Goal: Task Accomplishment & Management: Manage account settings

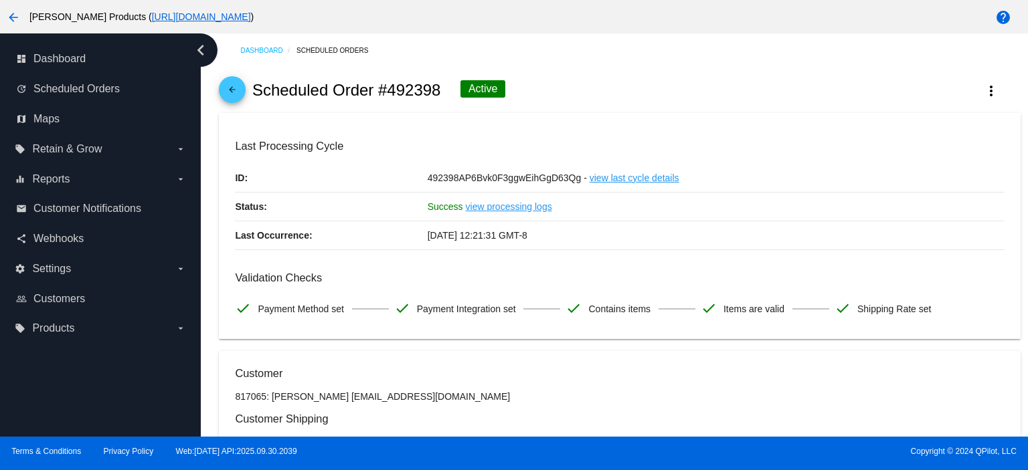
click at [235, 87] on mat-icon "arrow_back" at bounding box center [232, 93] width 16 height 16
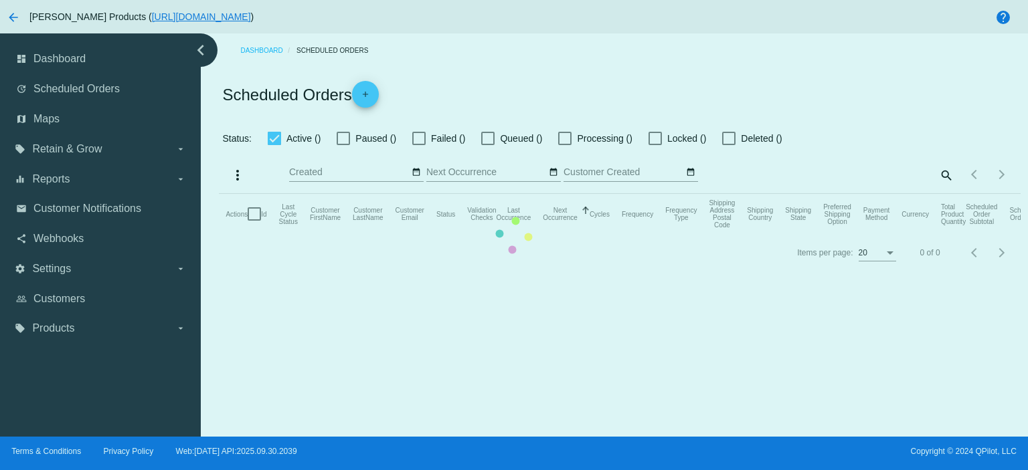
checkbox input "true"
click at [822, 194] on mat-table "Actions Id Last Cycle Status Customer FirstName Customer LastName Customer Emai…" at bounding box center [619, 214] width 801 height 40
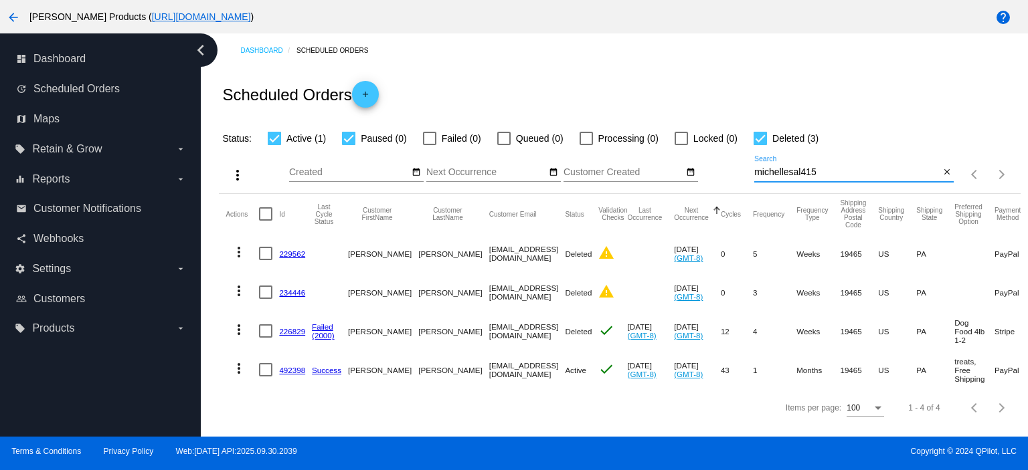
drag, startPoint x: 824, startPoint y: 176, endPoint x: 737, endPoint y: 179, distance: 87.0
click at [737, 179] on div "more_vert Oct Jan Feb Mar [DATE]" at bounding box center [619, 171] width 801 height 48
paste input "[EMAIL_ADDRESS][DOMAIN_NAME]"
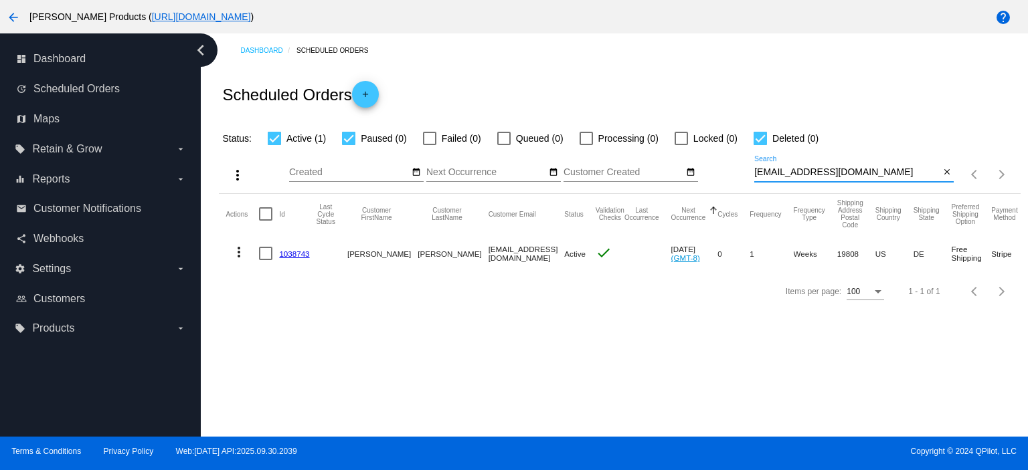
type input "[EMAIL_ADDRESS][DOMAIN_NAME]"
click at [301, 254] on link "1038743" at bounding box center [294, 254] width 30 height 9
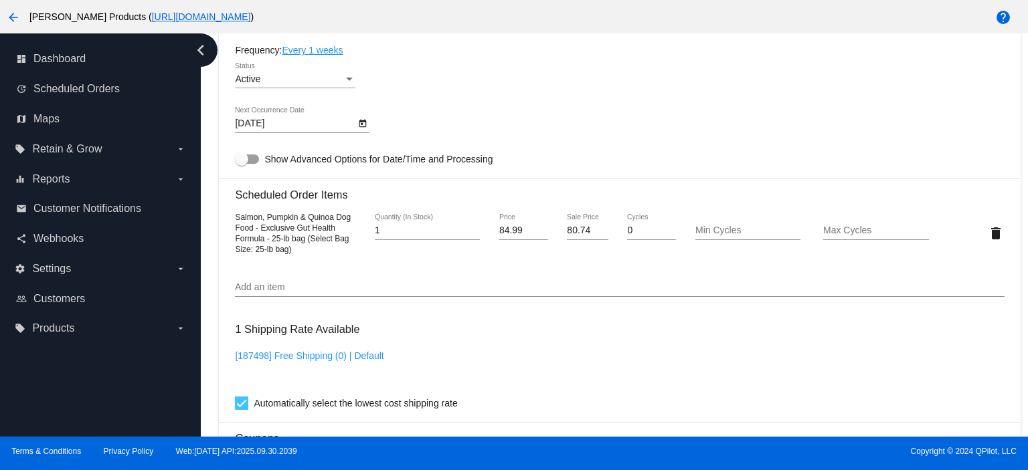
scroll to position [713, 0]
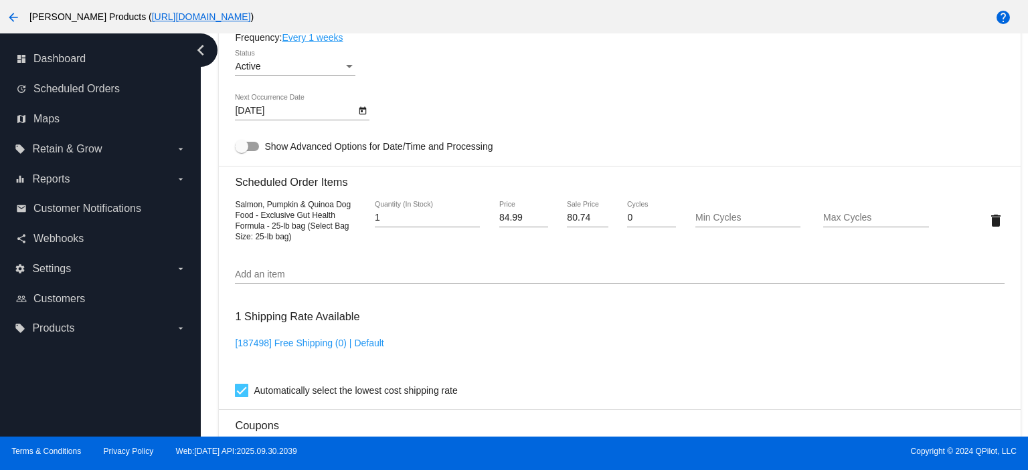
click at [311, 41] on link "Every 1 weeks" at bounding box center [312, 37] width 61 height 11
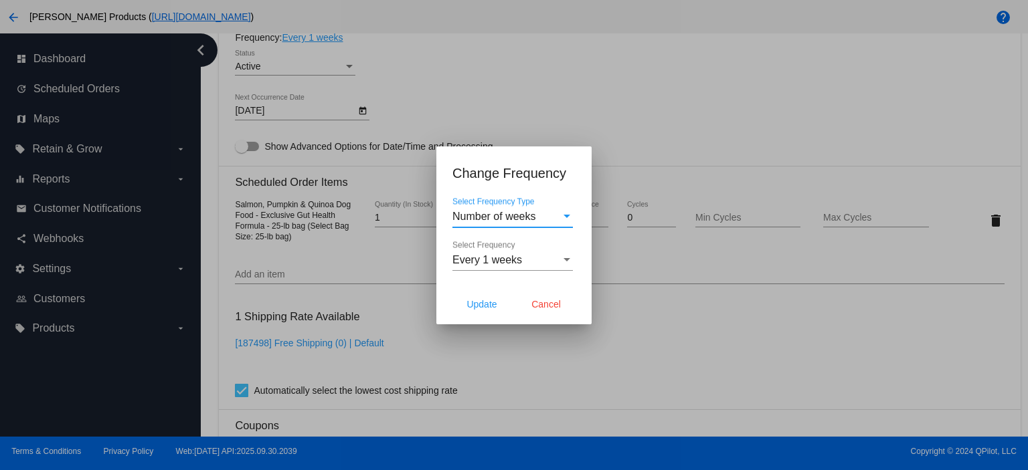
click at [492, 257] on span "Every 1 weeks" at bounding box center [487, 259] width 70 height 11
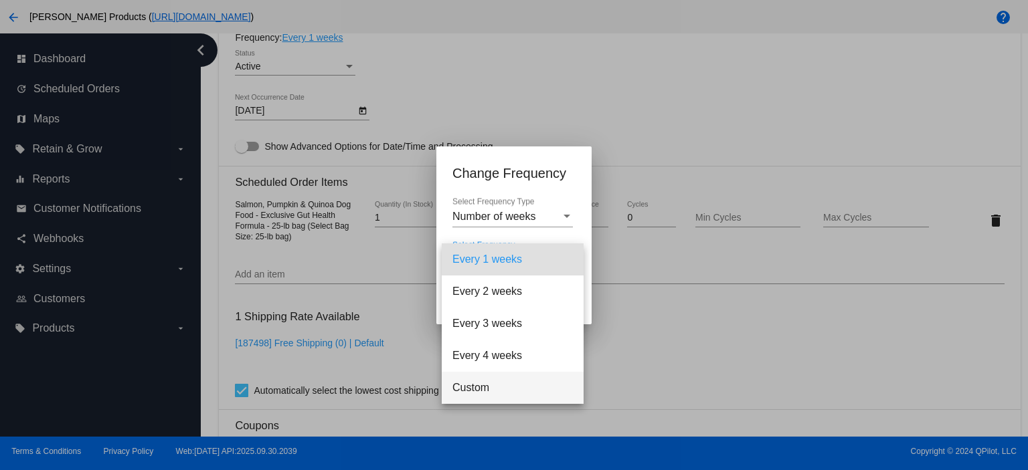
click at [468, 391] on span "Custom" at bounding box center [512, 388] width 120 height 32
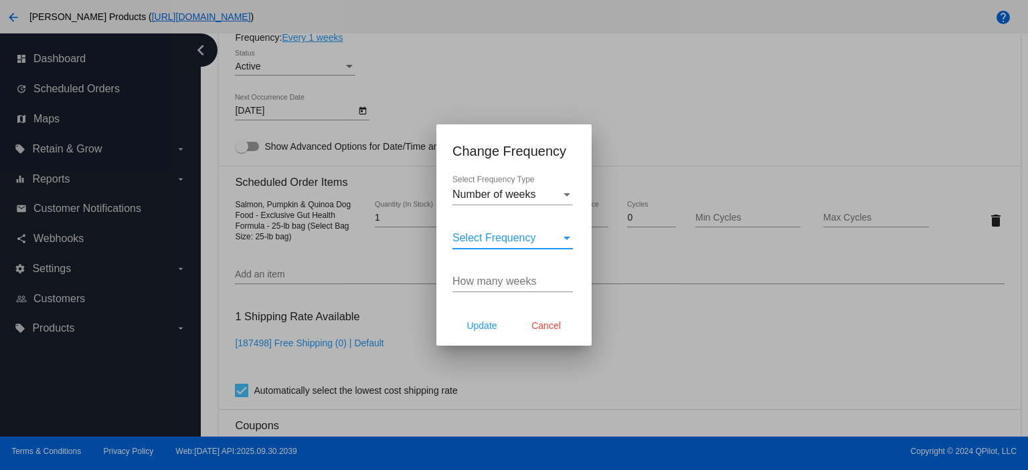
click at [479, 286] on input "How many weeks" at bounding box center [512, 282] width 120 height 12
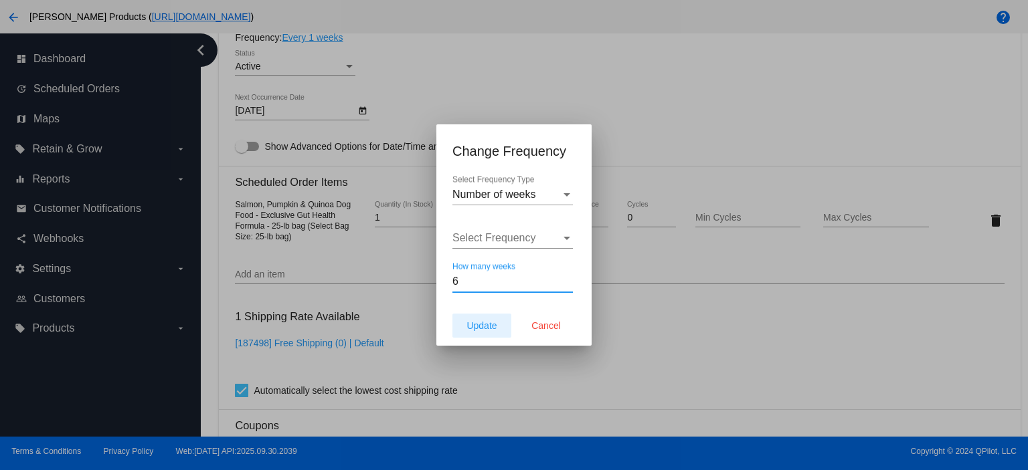
type input "6"
click at [477, 325] on span "Update" at bounding box center [481, 325] width 30 height 11
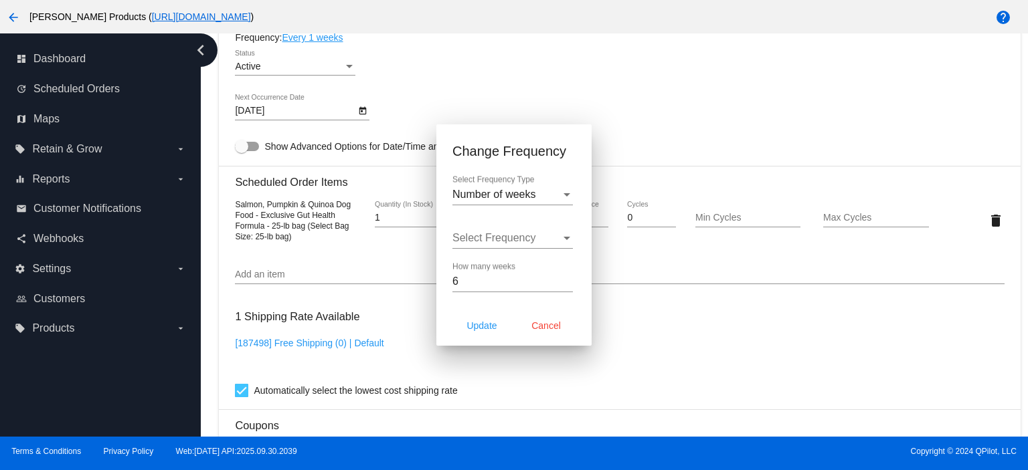
type input "[DATE]"
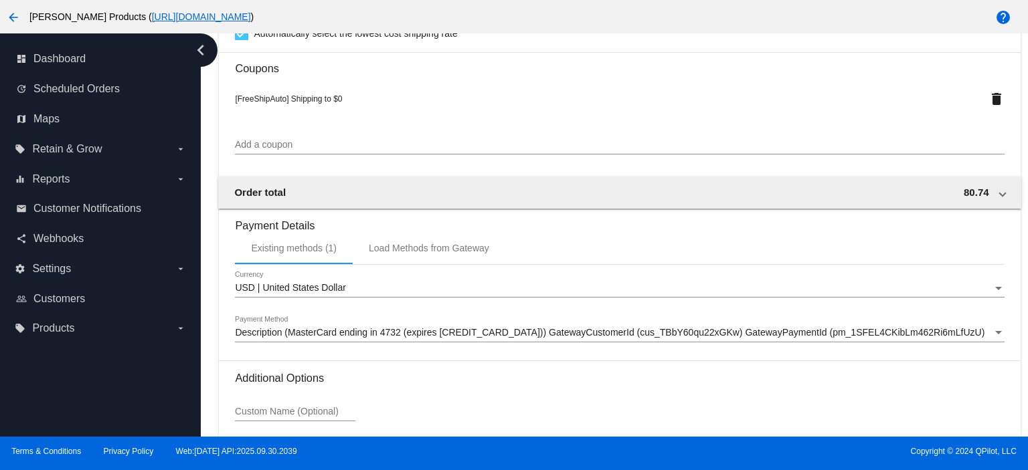
scroll to position [1189, 0]
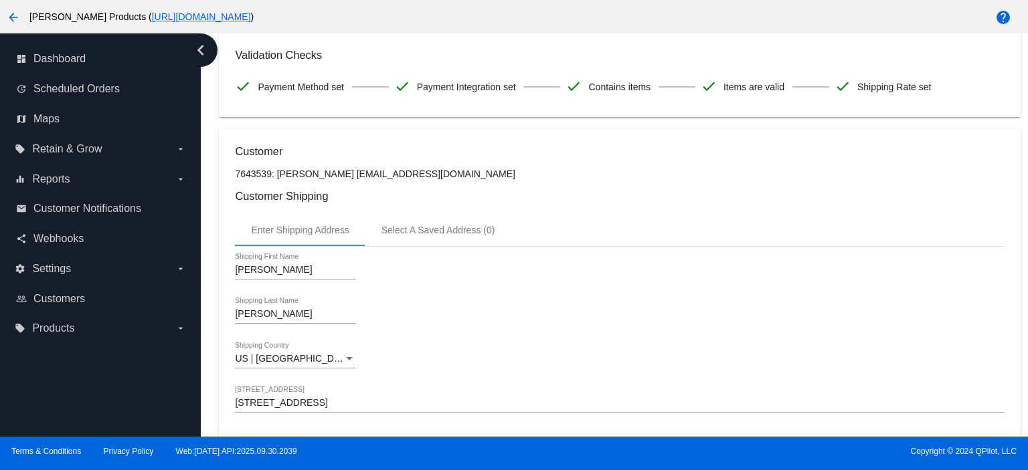
scroll to position [0, 0]
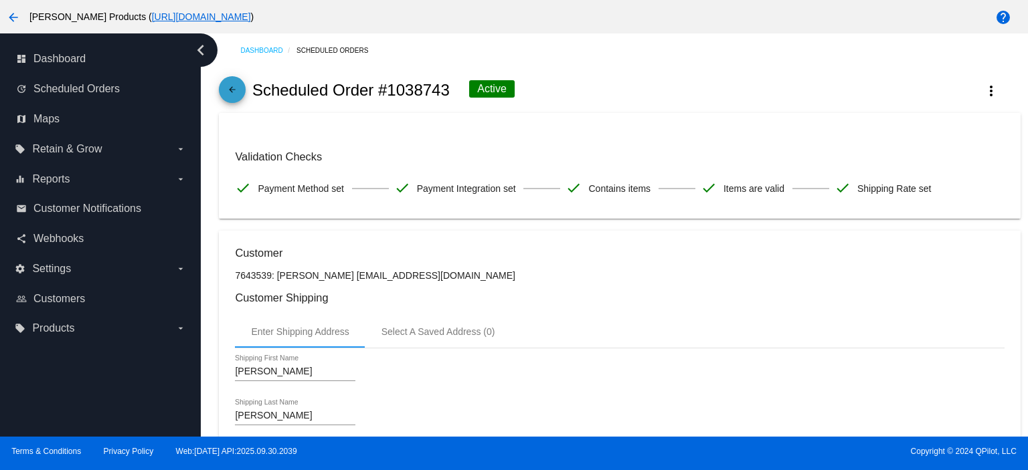
click at [233, 86] on mat-icon "arrow_back" at bounding box center [232, 93] width 16 height 16
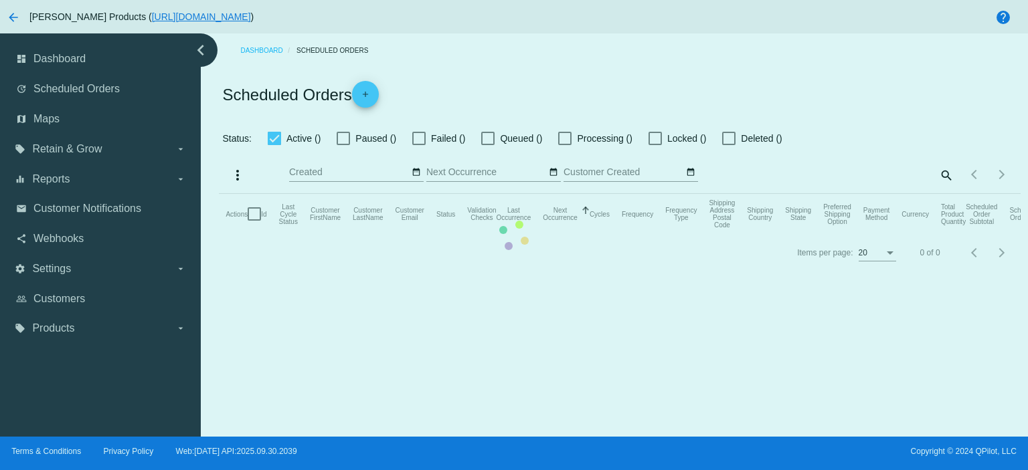
checkbox input "true"
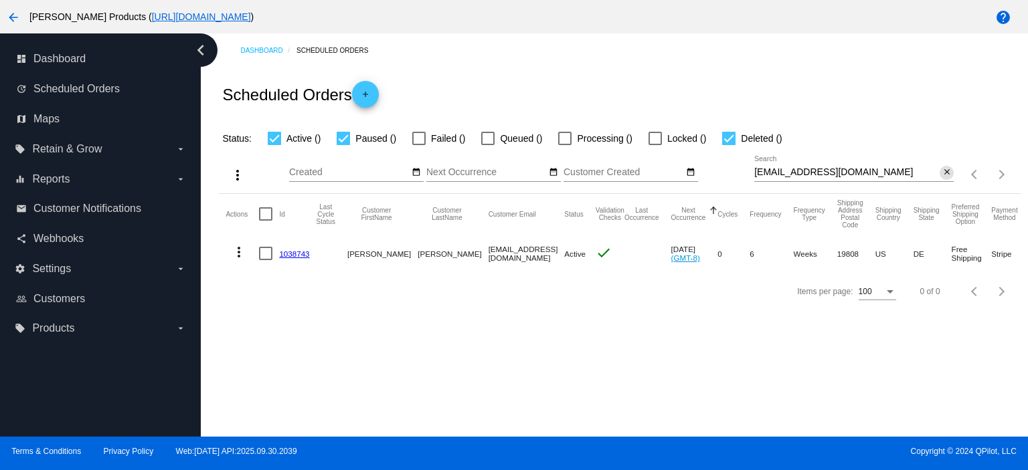
click at [943, 176] on mat-icon "close" at bounding box center [946, 172] width 9 height 11
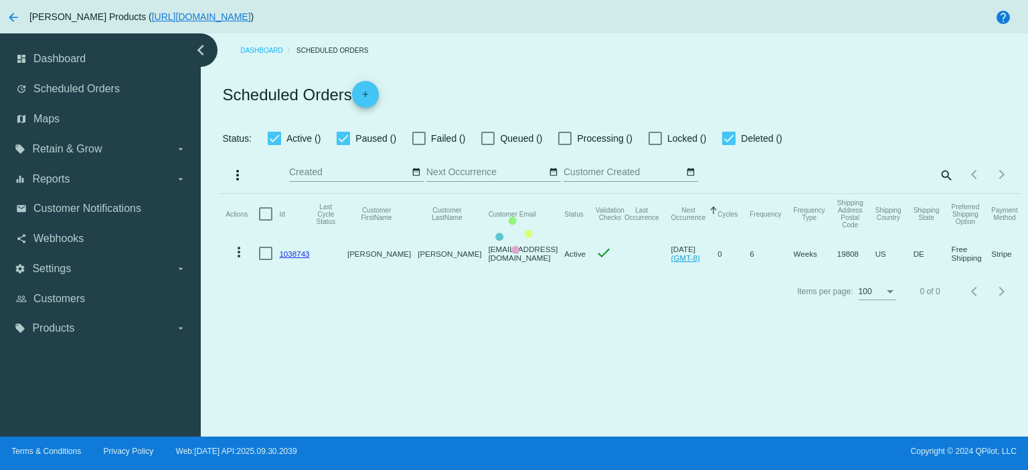
click at [340, 194] on mat-table "Actions Id Last Cycle Status Customer FirstName Customer LastName Customer Emai…" at bounding box center [619, 233] width 801 height 79
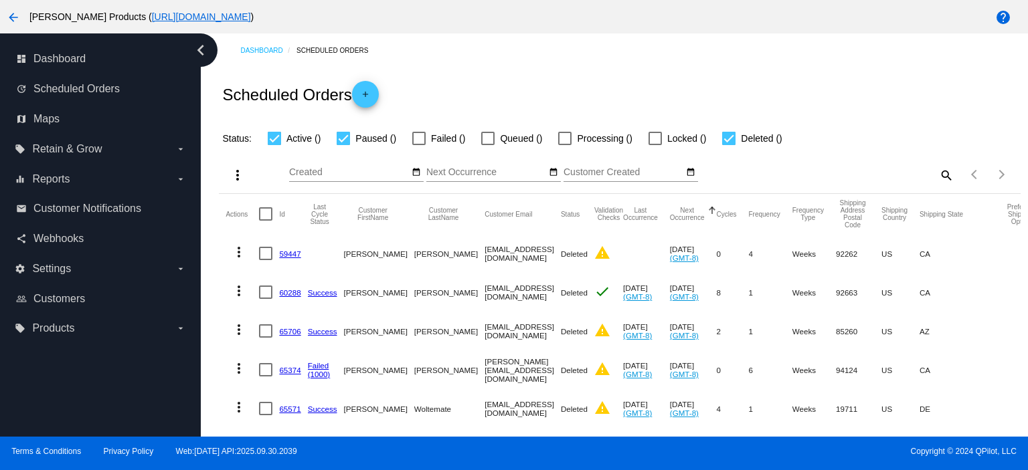
click at [337, 134] on div at bounding box center [343, 138] width 13 height 13
click at [343, 145] on input "Paused ()" at bounding box center [343, 145] width 1 height 1
checkbox input "false"
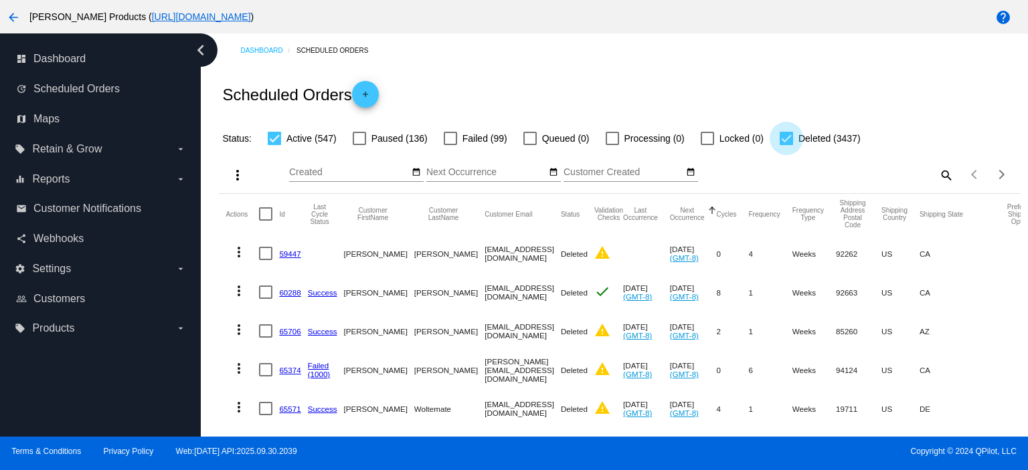
click at [790, 141] on div at bounding box center [785, 138] width 13 height 13
click at [786, 145] on input "Deleted (3437)" at bounding box center [785, 145] width 1 height 1
checkbox input "false"
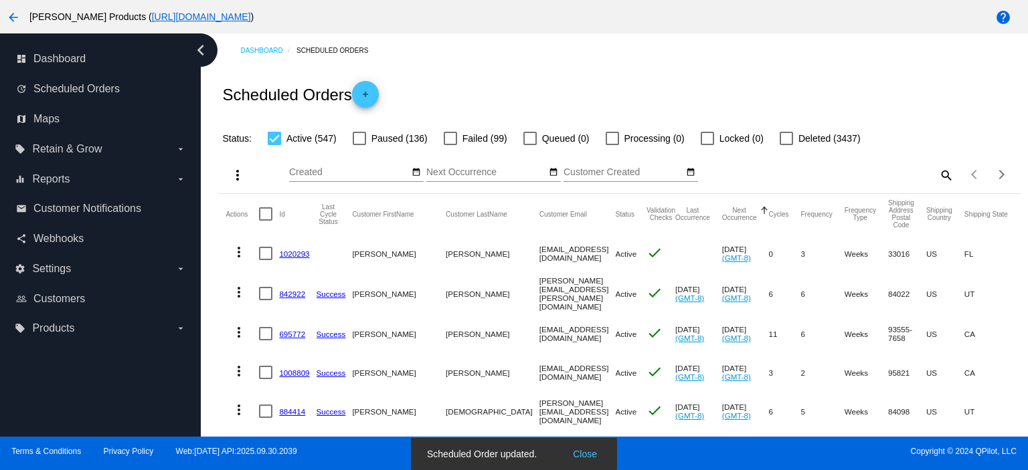
click at [294, 251] on link "1020293" at bounding box center [294, 254] width 30 height 9
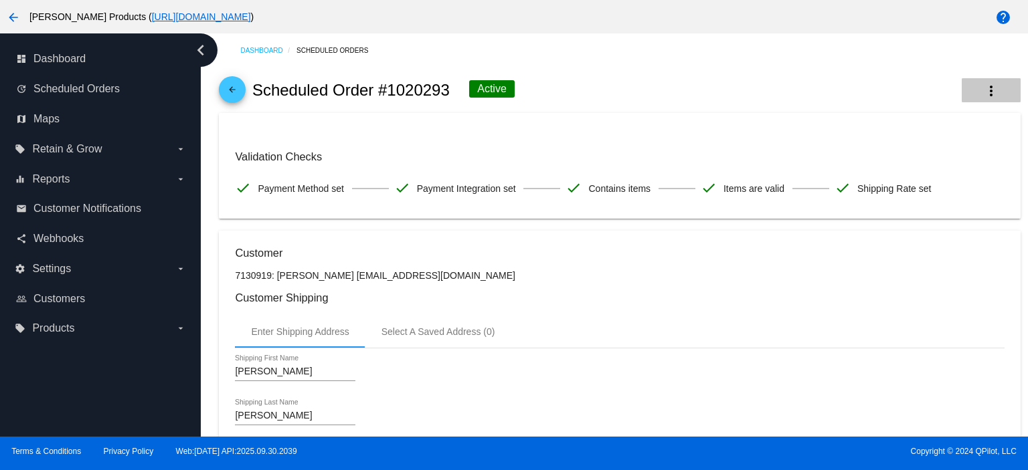
click at [983, 92] on mat-icon "more_vert" at bounding box center [991, 91] width 16 height 16
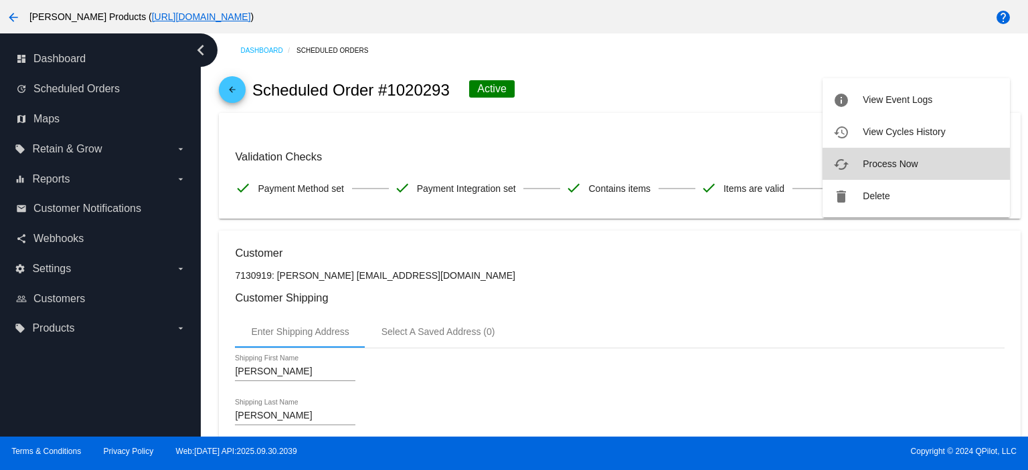
click at [903, 171] on button "cached Process Now" at bounding box center [915, 164] width 187 height 32
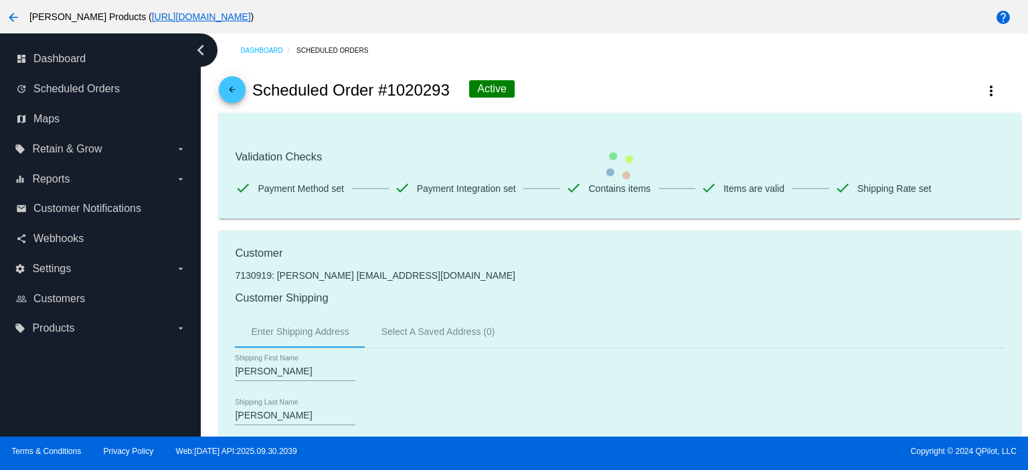
click at [229, 93] on mat-icon "arrow_back" at bounding box center [232, 93] width 16 height 16
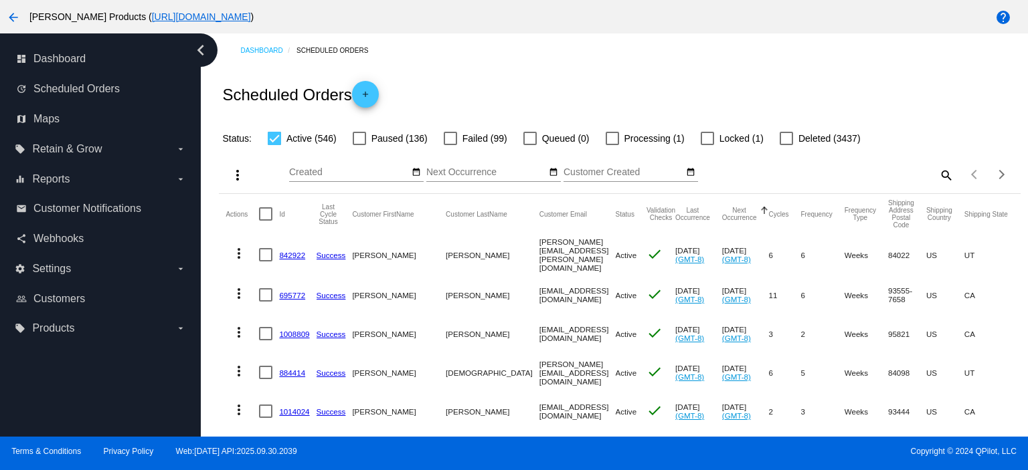
click at [294, 253] on link "842922" at bounding box center [292, 255] width 26 height 9
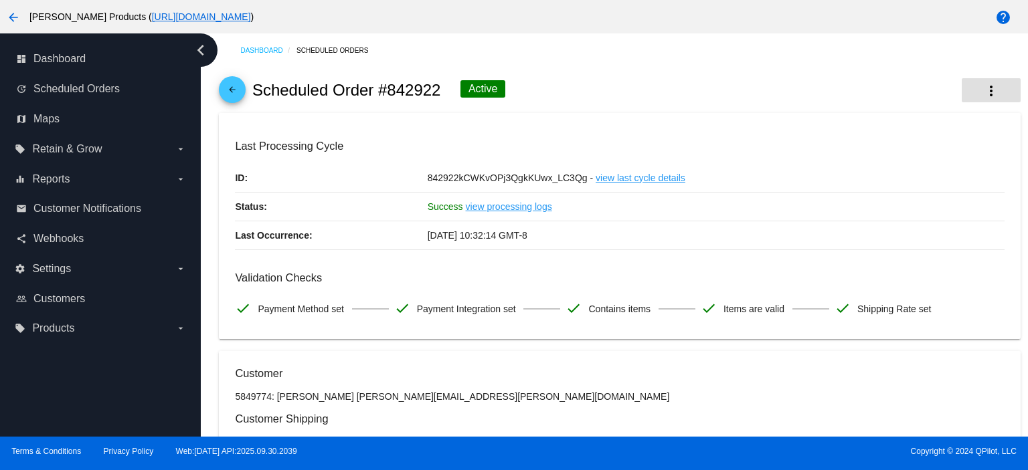
click at [983, 91] on mat-icon "more_vert" at bounding box center [991, 91] width 16 height 16
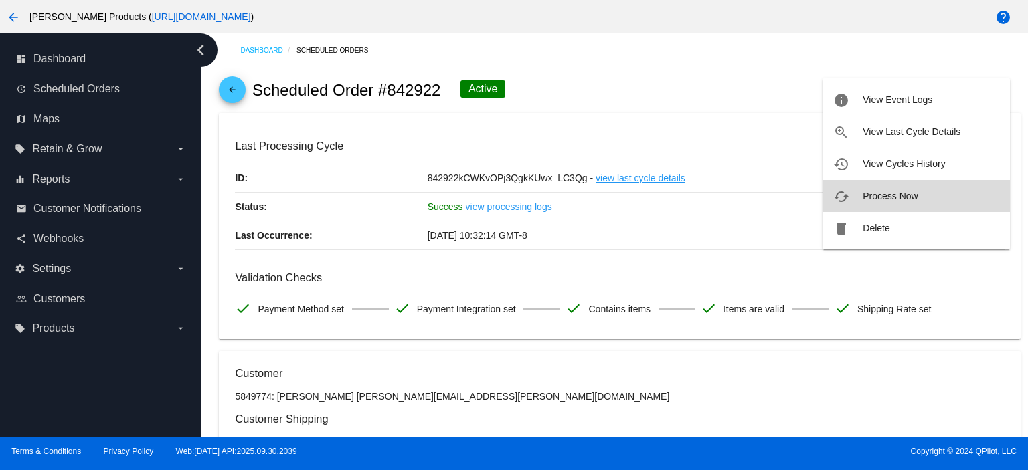
click at [889, 192] on span "Process Now" at bounding box center [889, 196] width 55 height 11
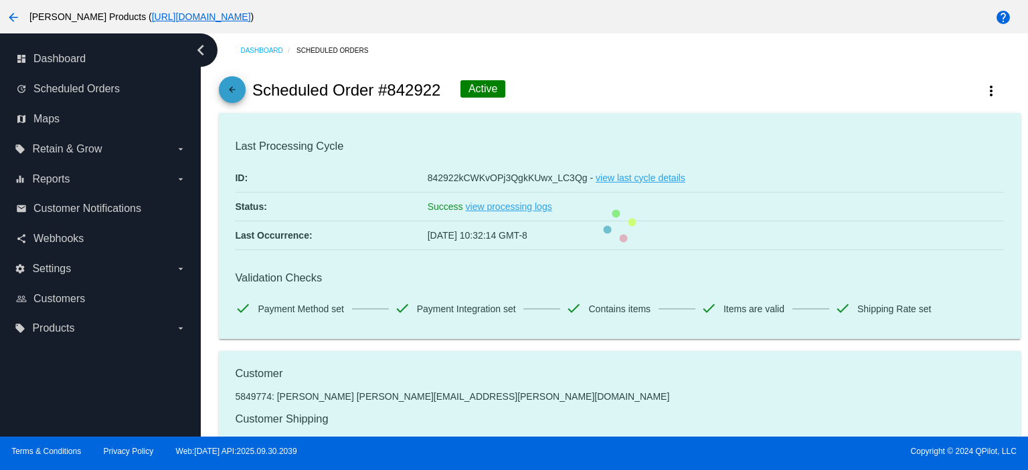
click at [236, 98] on mat-icon "arrow_back" at bounding box center [232, 93] width 16 height 16
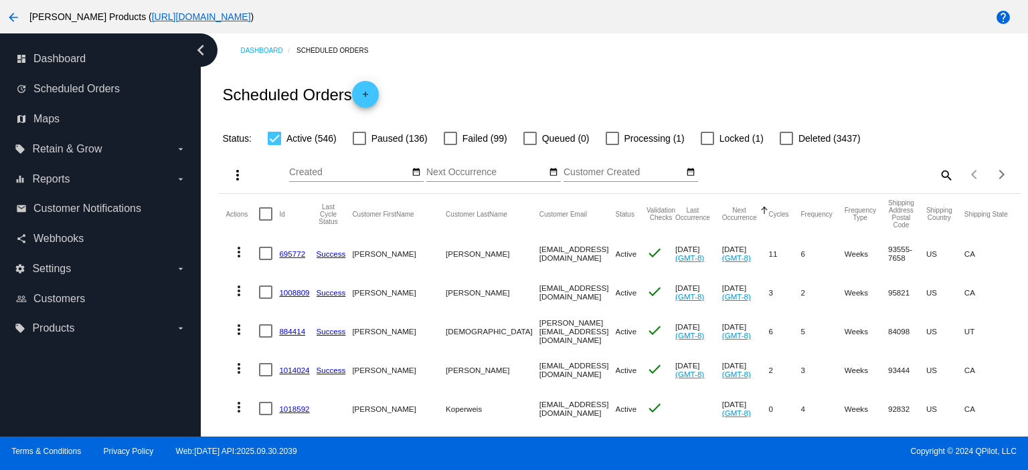
click at [284, 254] on link "695772" at bounding box center [292, 254] width 26 height 9
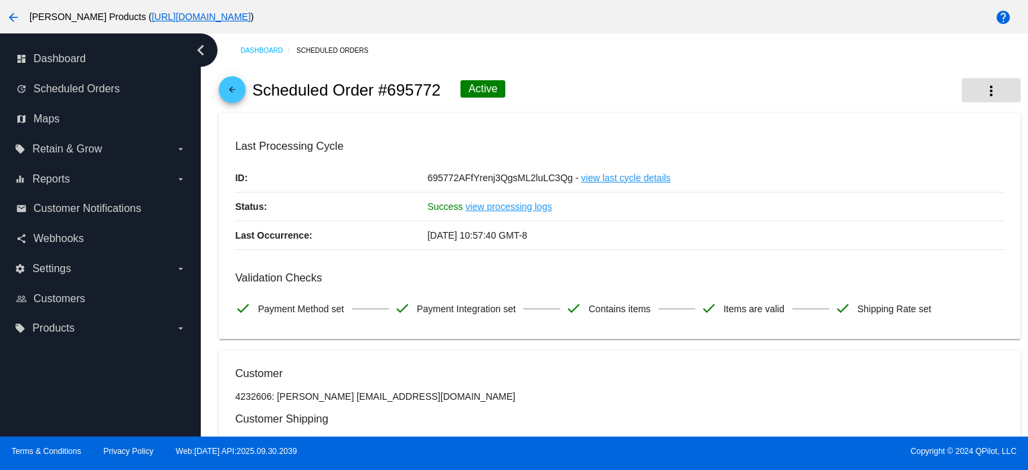
click at [983, 92] on mat-icon "more_vert" at bounding box center [991, 91] width 16 height 16
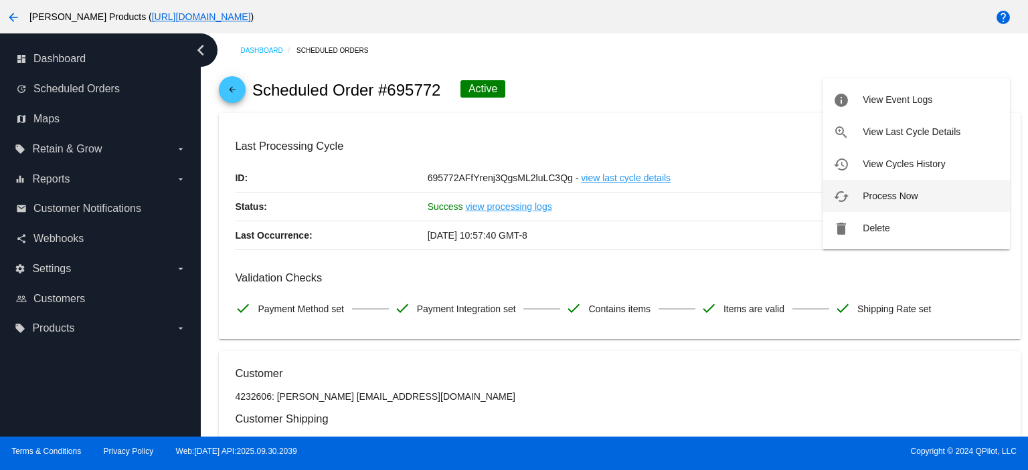
click at [918, 191] on button "cached Process Now" at bounding box center [915, 196] width 187 height 32
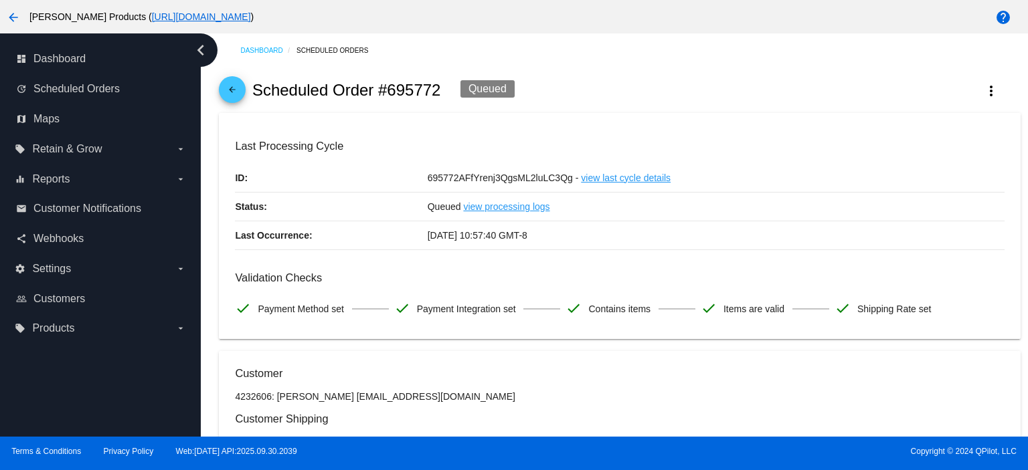
click at [234, 94] on mat-icon "arrow_back" at bounding box center [232, 93] width 16 height 16
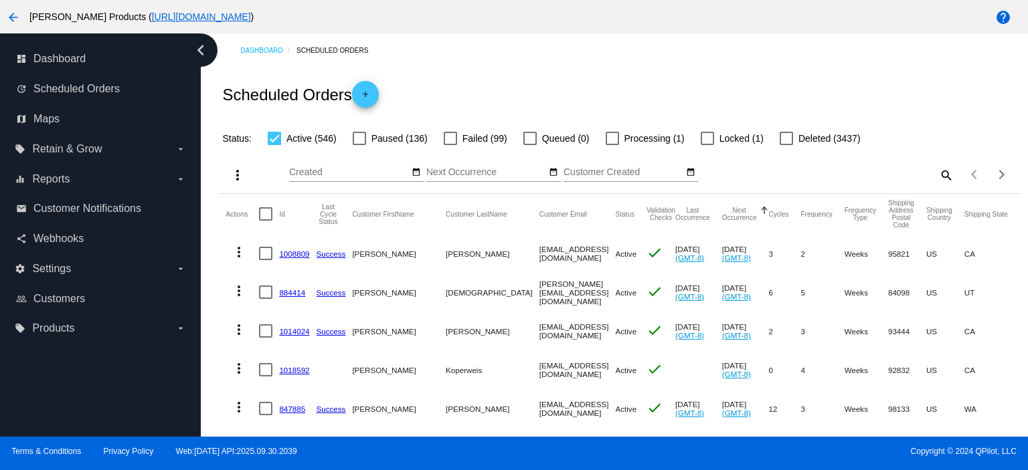
click at [287, 256] on link "1008809" at bounding box center [294, 254] width 30 height 9
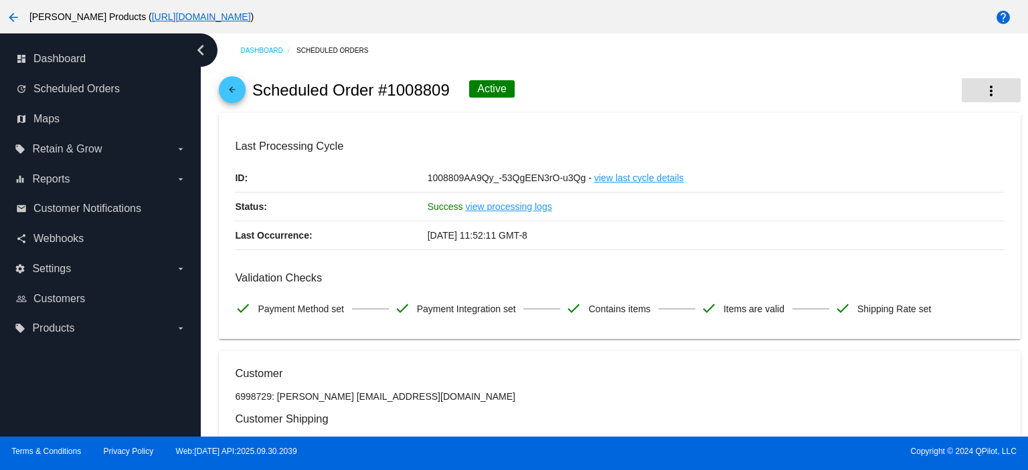
click at [983, 90] on mat-icon "more_vert" at bounding box center [991, 91] width 16 height 16
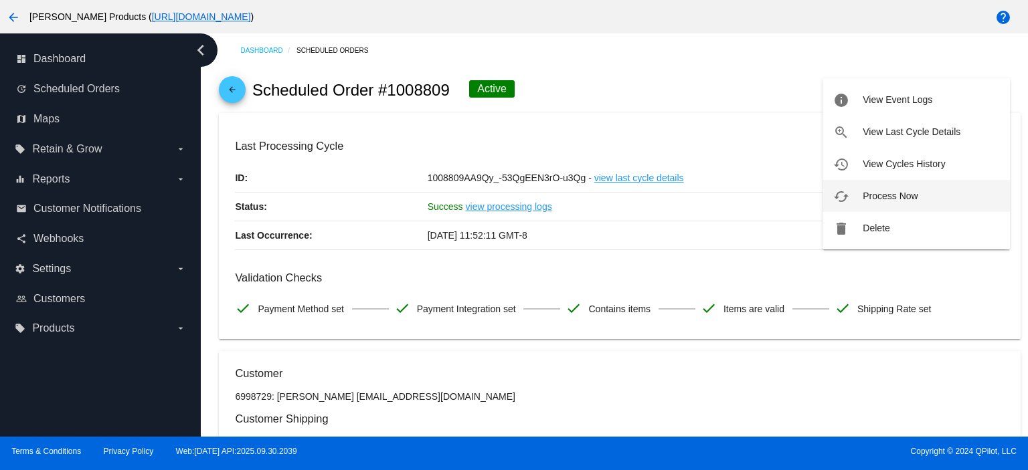
click at [903, 187] on button "cached Process Now" at bounding box center [915, 196] width 187 height 32
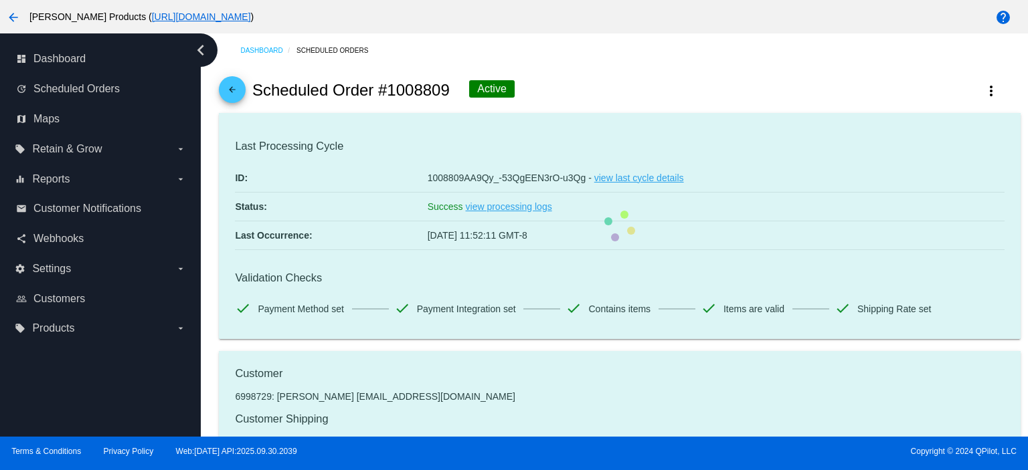
click at [228, 85] on mat-icon "arrow_back" at bounding box center [232, 93] width 16 height 16
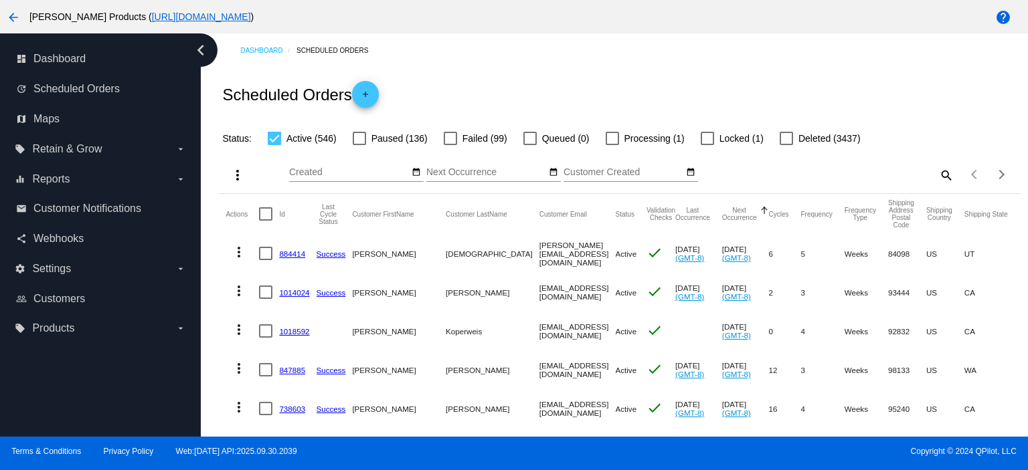
click at [264, 257] on div at bounding box center [265, 253] width 13 height 13
click at [265, 260] on input "checkbox" at bounding box center [265, 260] width 1 height 1
checkbox input "true"
click at [266, 296] on div at bounding box center [265, 292] width 13 height 13
click at [266, 299] on input "checkbox" at bounding box center [265, 299] width 1 height 1
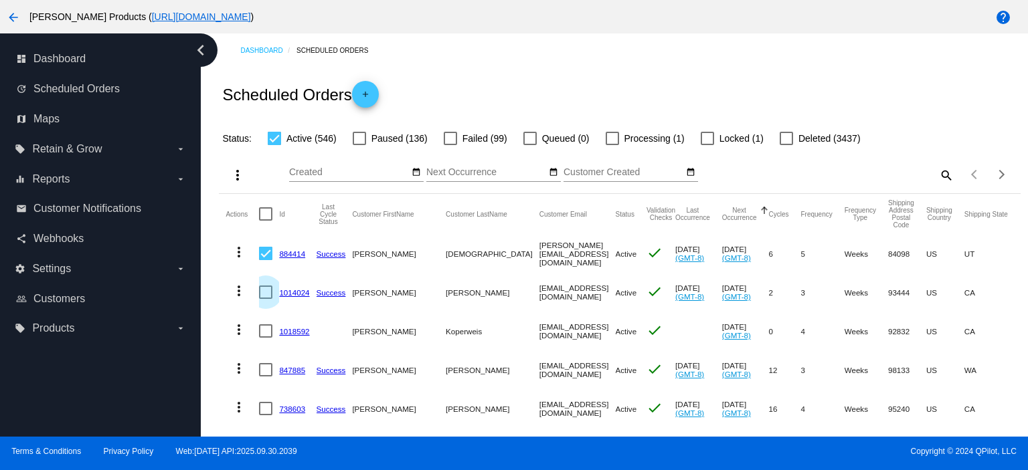
checkbox input "true"
click at [236, 176] on mat-icon "more_vert" at bounding box center [237, 175] width 16 height 16
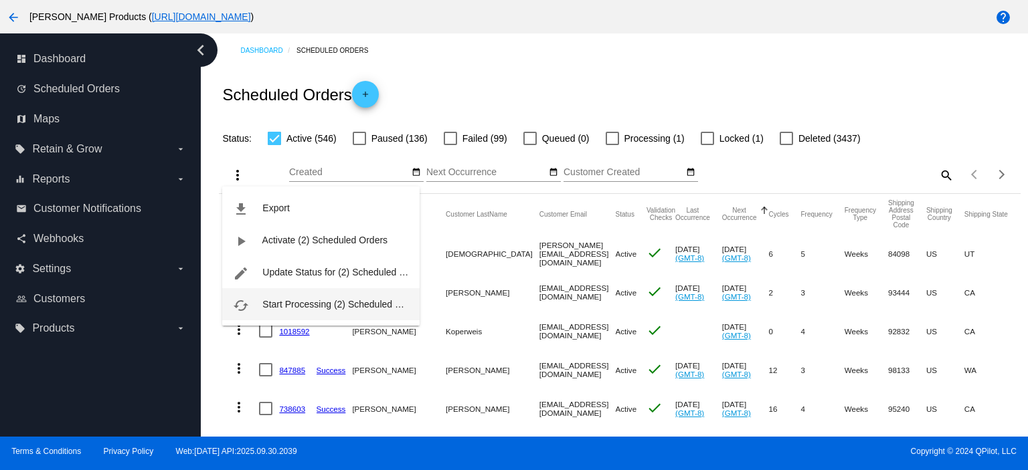
click at [288, 302] on span "Start Processing (2) Scheduled Orders" at bounding box center [342, 304] width 161 height 11
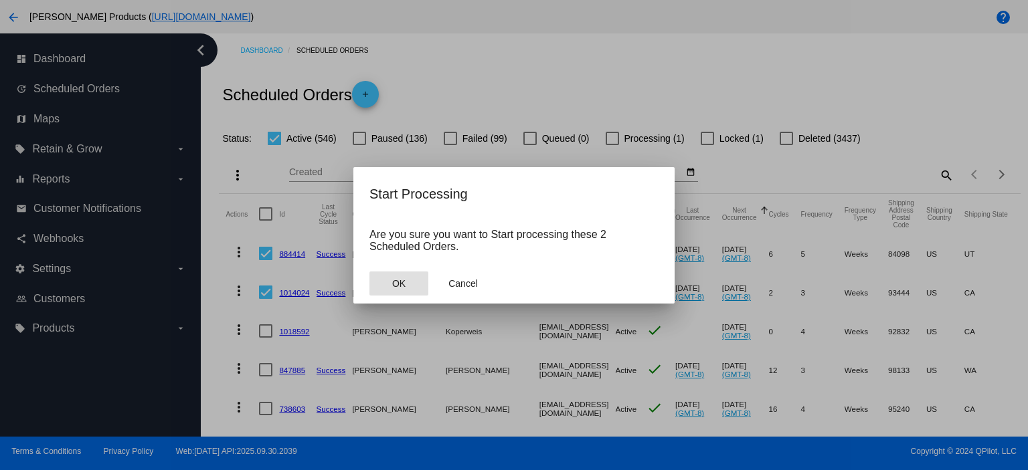
click at [404, 282] on span "OK" at bounding box center [398, 283] width 13 height 11
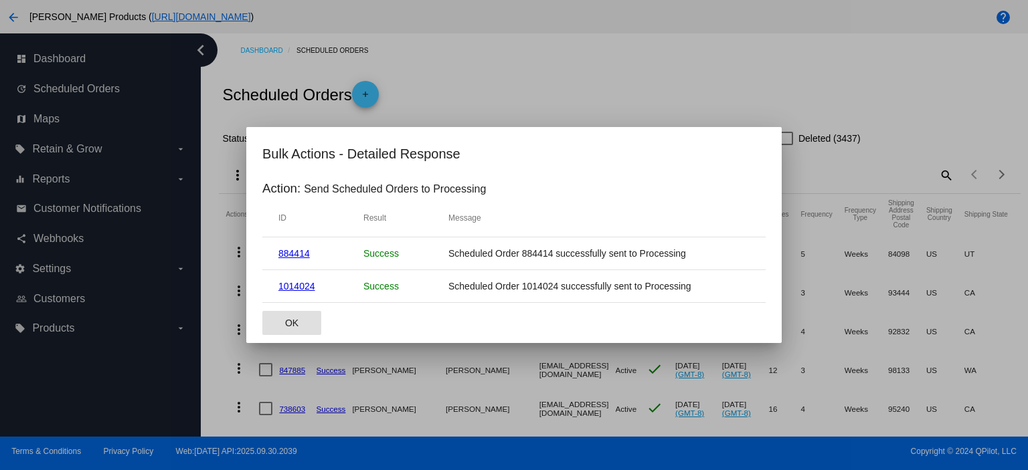
click at [290, 316] on button "OK" at bounding box center [291, 323] width 59 height 24
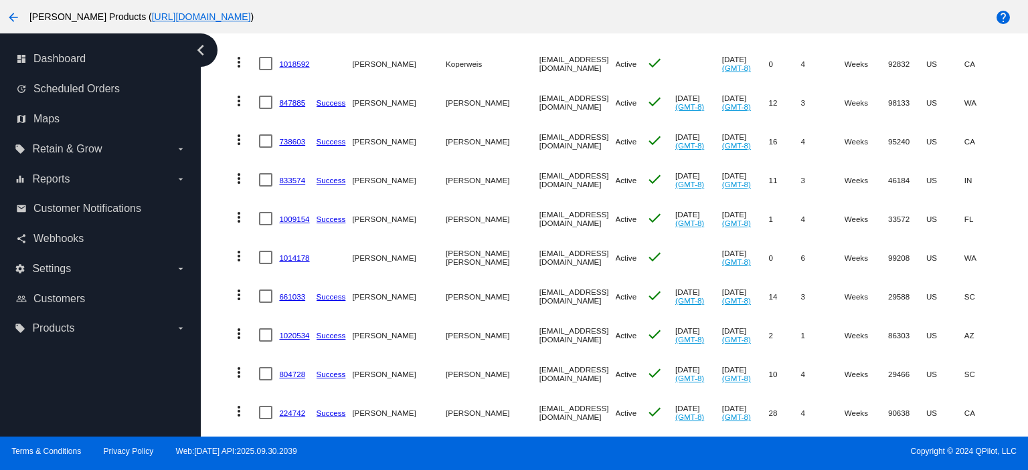
scroll to position [178, 0]
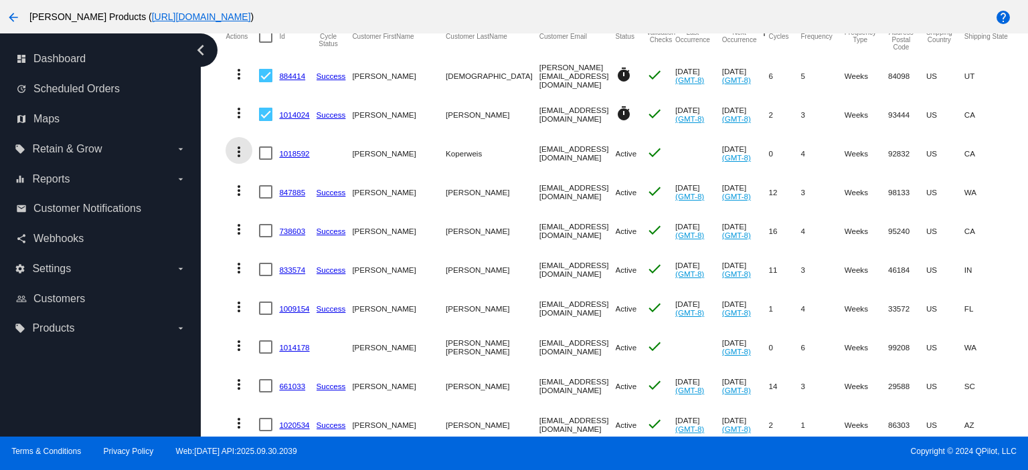
click at [240, 153] on mat-icon "more_vert" at bounding box center [239, 152] width 16 height 16
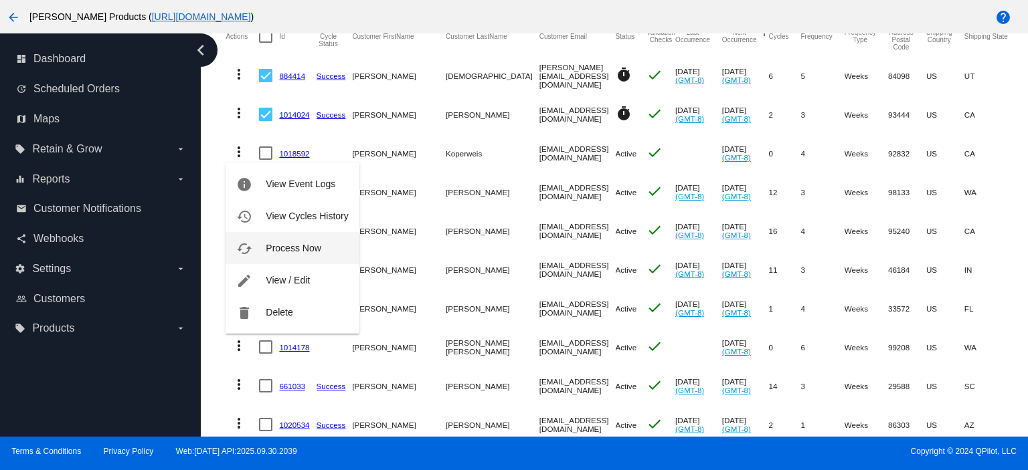
click at [276, 251] on span "Process Now" at bounding box center [293, 248] width 55 height 11
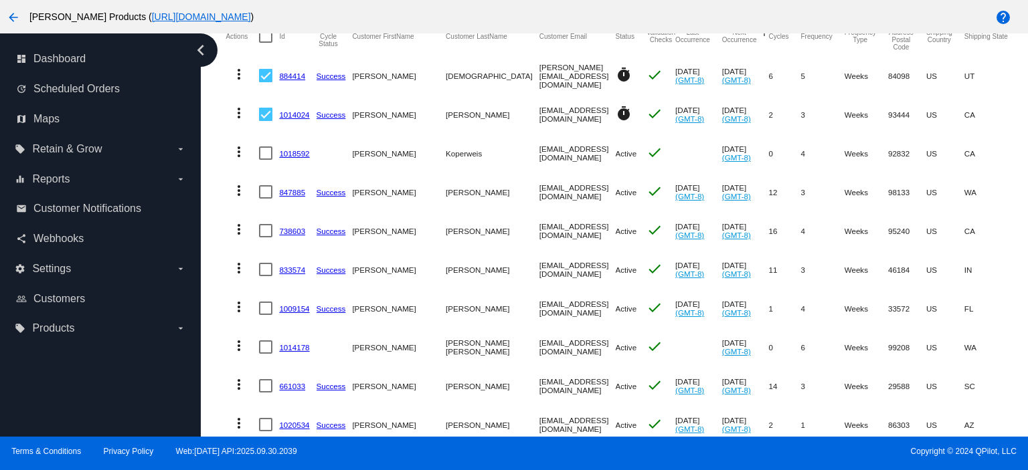
click at [238, 191] on mat-icon "more_vert" at bounding box center [239, 191] width 16 height 16
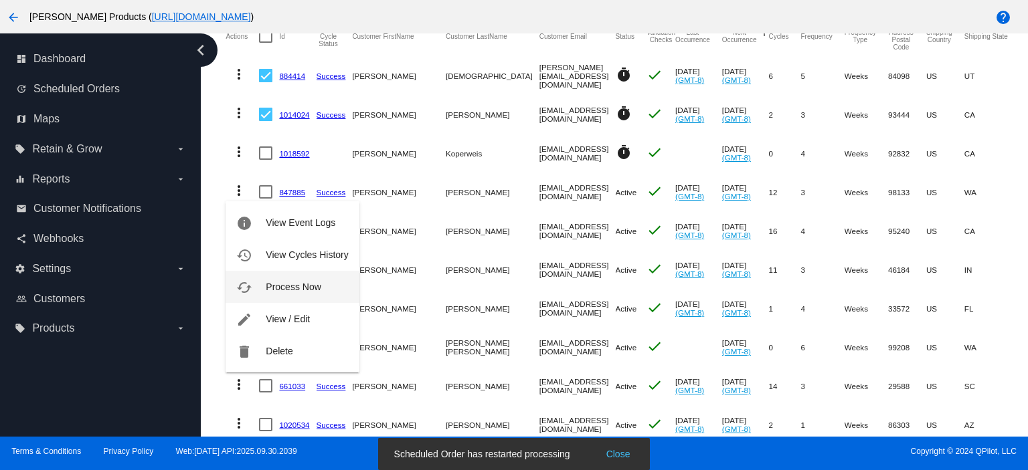
click at [288, 288] on span "Process Now" at bounding box center [293, 287] width 55 height 11
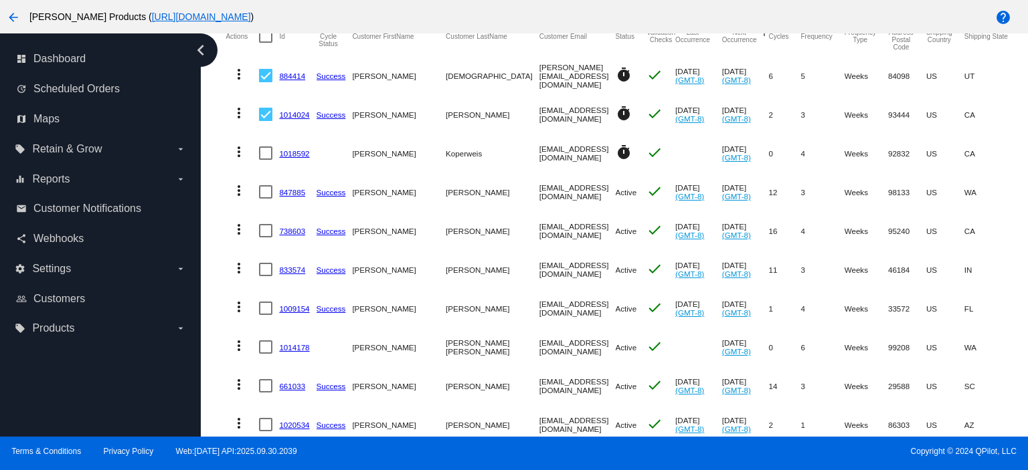
click at [238, 234] on mat-icon "more_vert" at bounding box center [239, 229] width 16 height 16
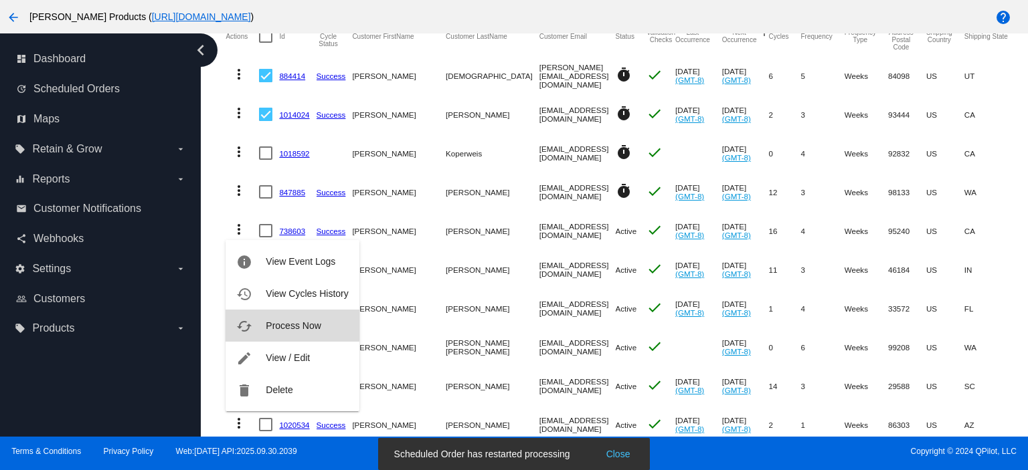
click at [288, 324] on span "Process Now" at bounding box center [293, 325] width 55 height 11
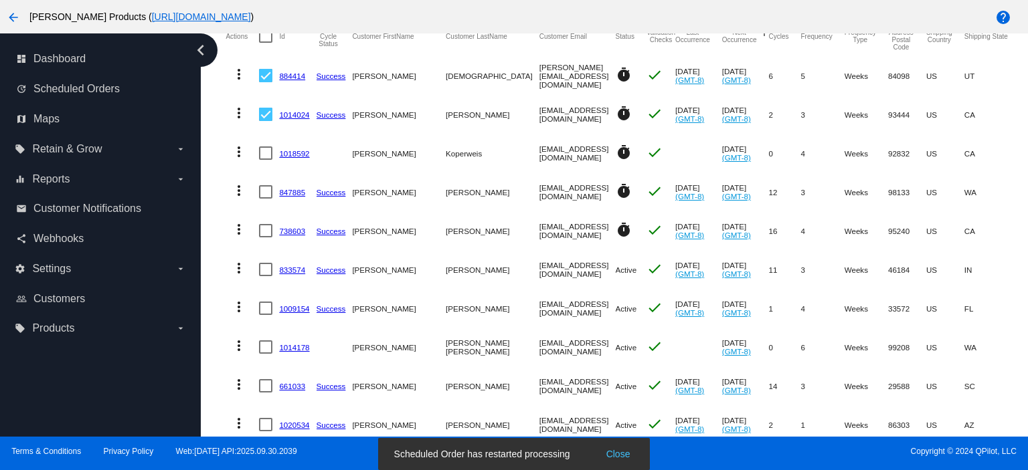
click at [290, 270] on link "833574" at bounding box center [292, 270] width 26 height 9
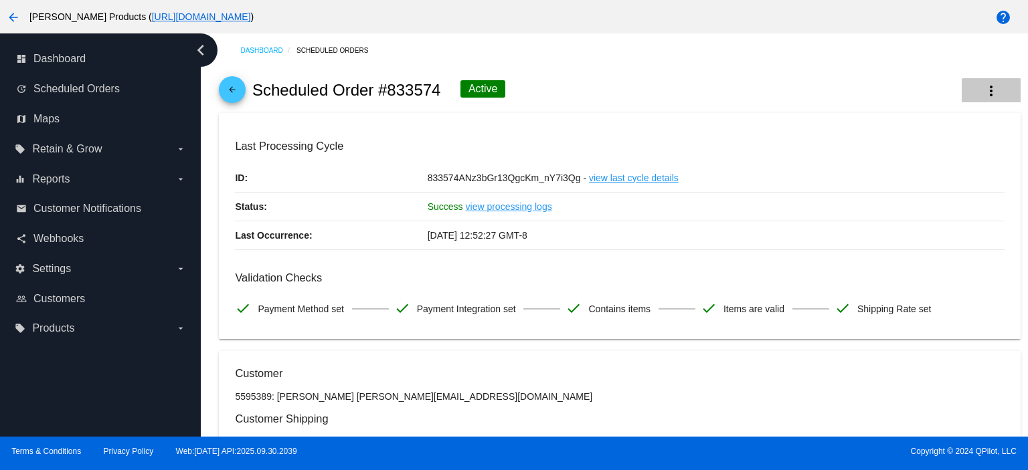
click at [990, 80] on button "more_vert" at bounding box center [990, 90] width 59 height 24
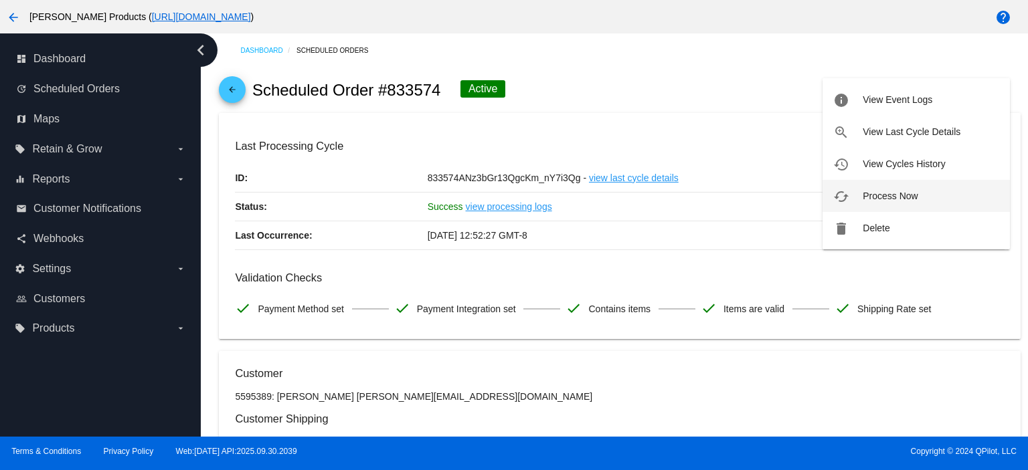
click at [917, 189] on button "cached Process Now" at bounding box center [915, 196] width 187 height 32
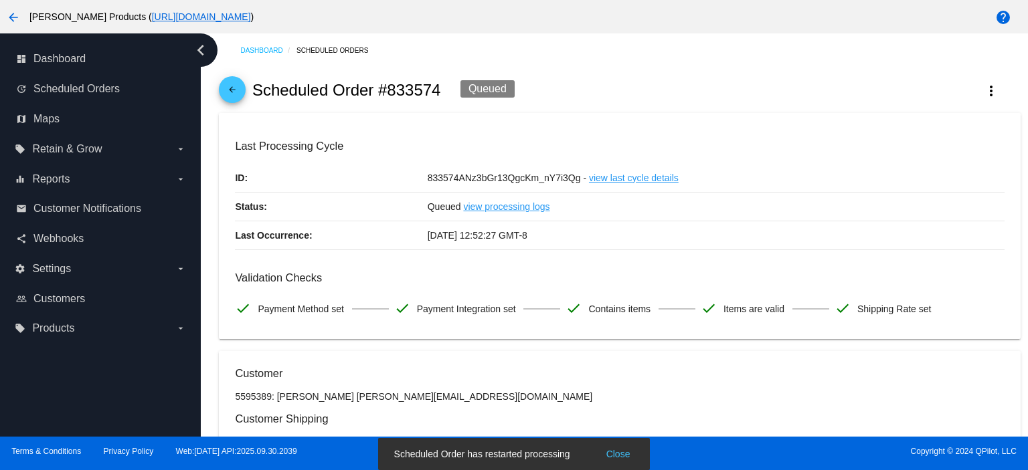
click at [238, 89] on mat-icon "arrow_back" at bounding box center [232, 93] width 16 height 16
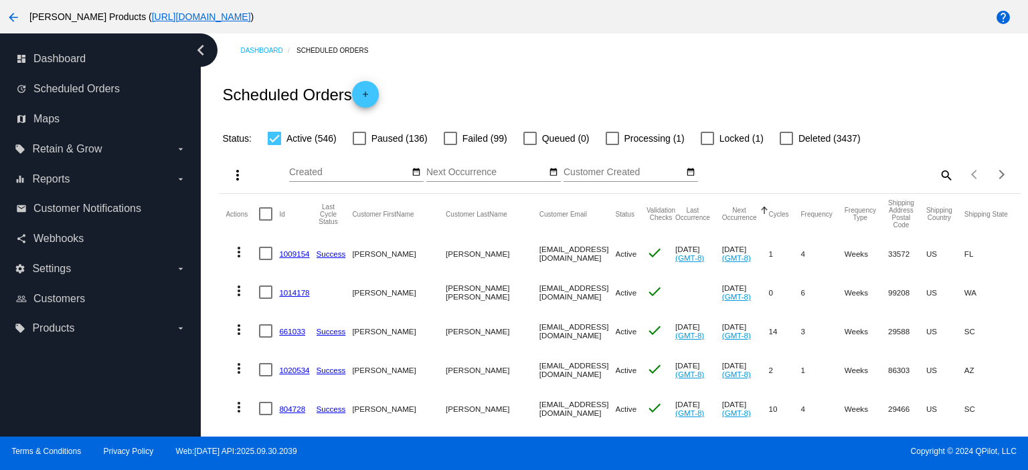
click at [937, 171] on mat-icon "search" at bounding box center [945, 175] width 16 height 21
click at [787, 174] on input "Search" at bounding box center [853, 172] width 199 height 11
paste input "[EMAIL_ADDRESS][DOMAIN_NAME]"
type input "[EMAIL_ADDRESS][DOMAIN_NAME]"
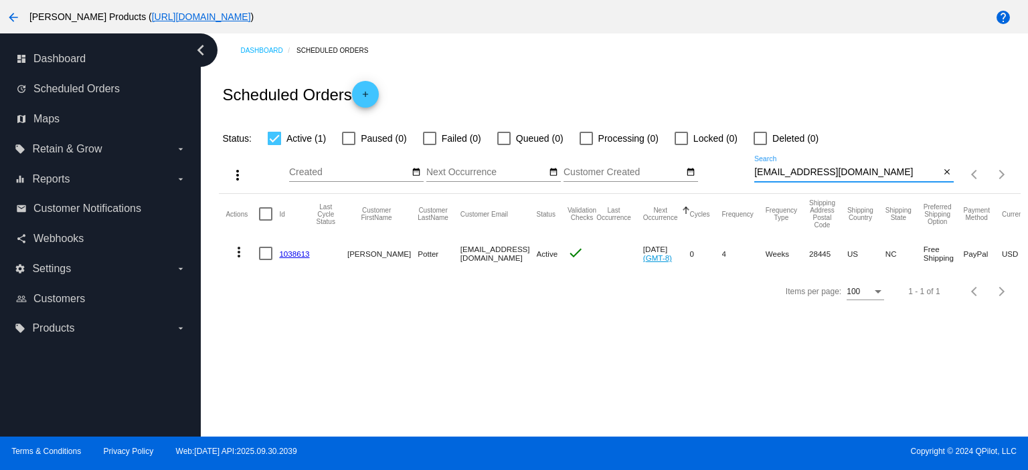
click at [289, 252] on link "1038613" at bounding box center [294, 254] width 30 height 9
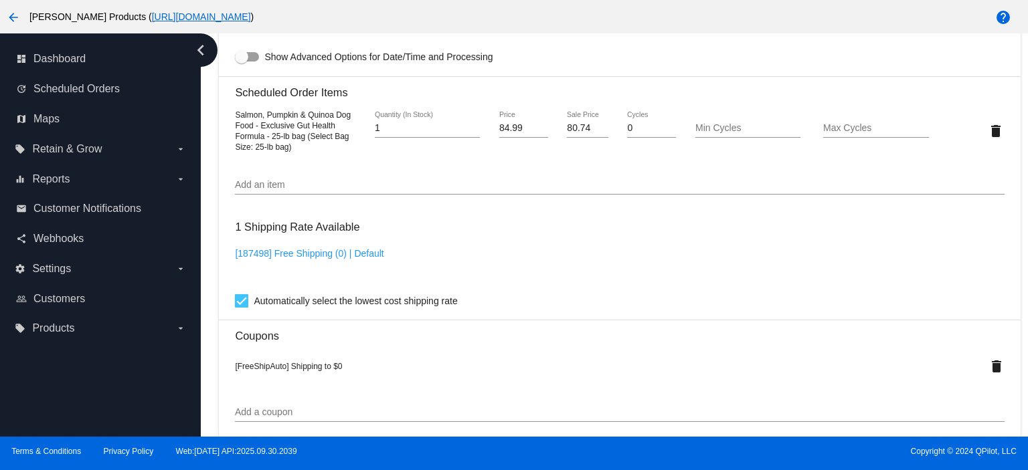
scroll to position [892, 0]
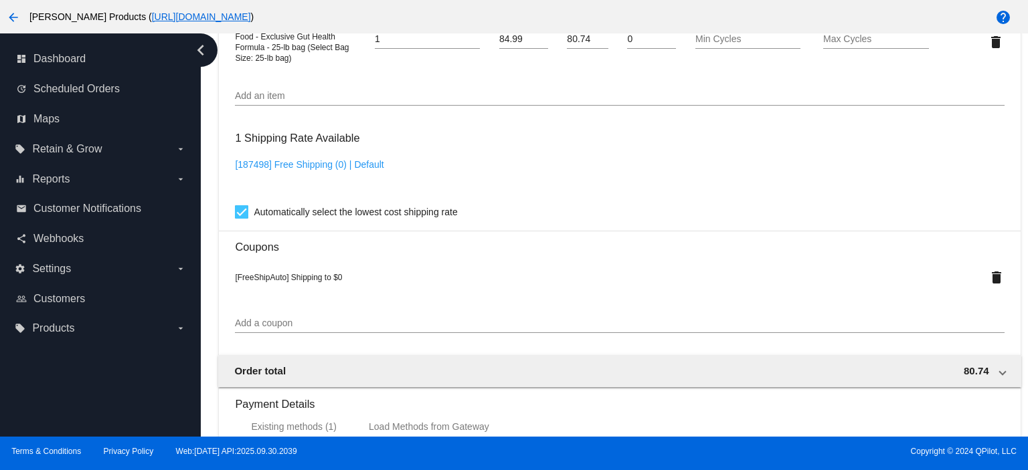
click at [254, 323] on div "Add a coupon" at bounding box center [619, 320] width 769 height 26
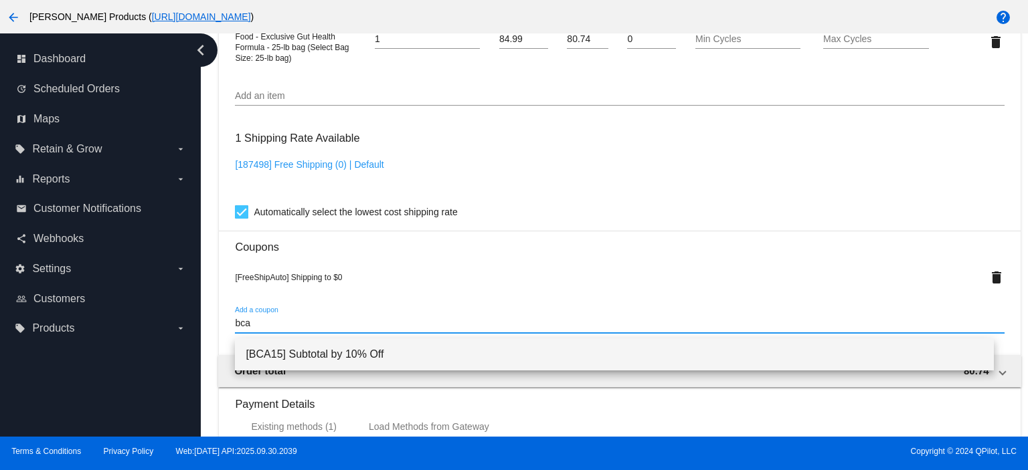
type input "bca"
click at [266, 359] on span "[BCA15] Subtotal by 10% Off" at bounding box center [614, 355] width 737 height 32
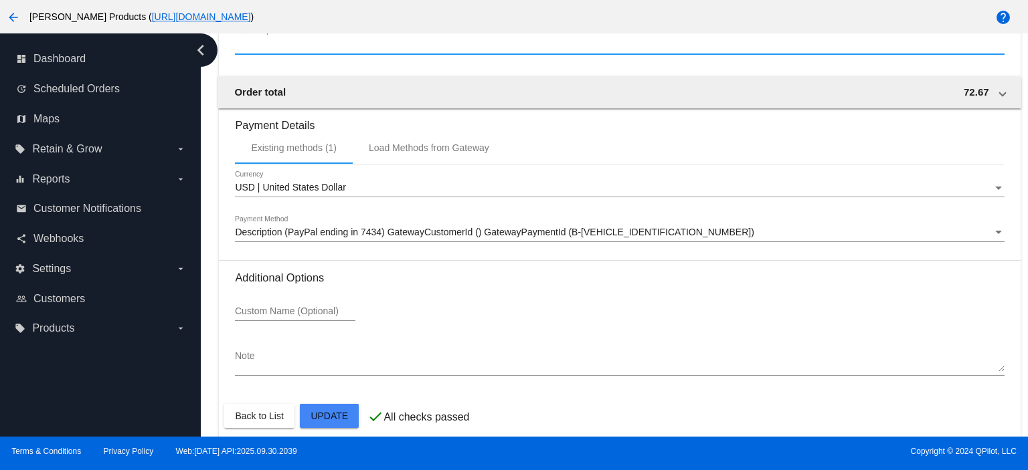
scroll to position [1216, 0]
